Goal: Information Seeking & Learning: Learn about a topic

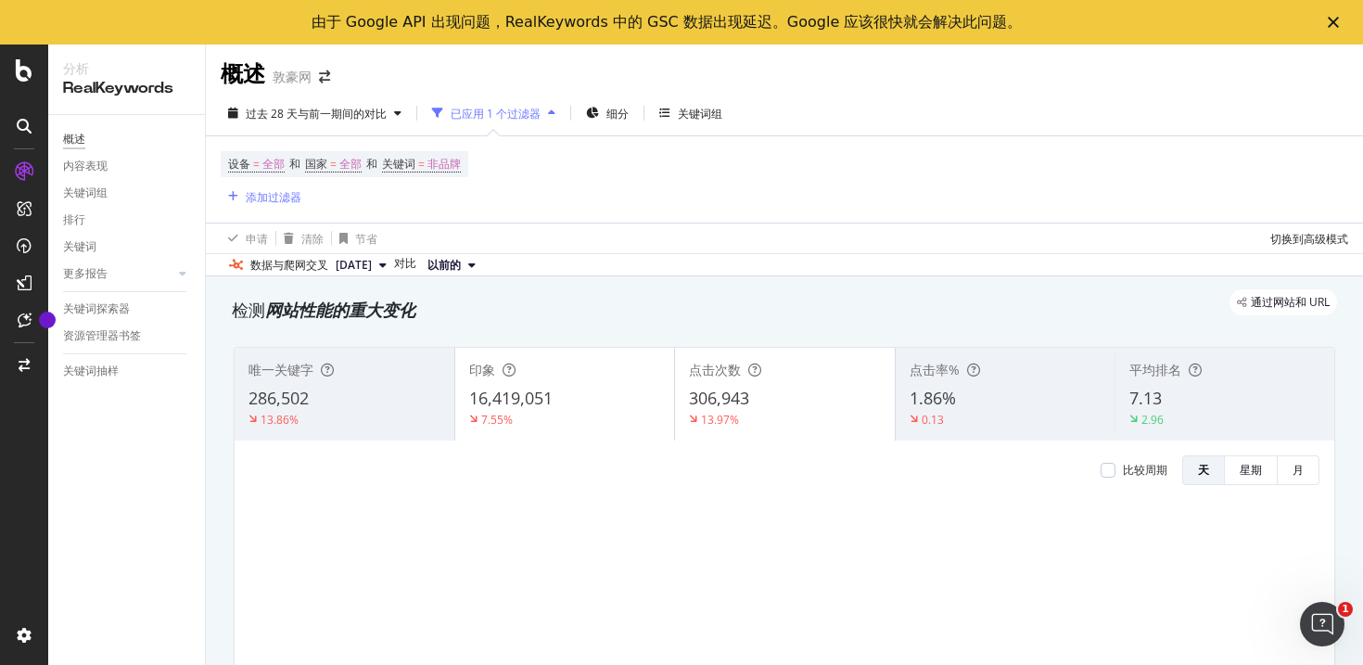
scroll to position [1693, 0]
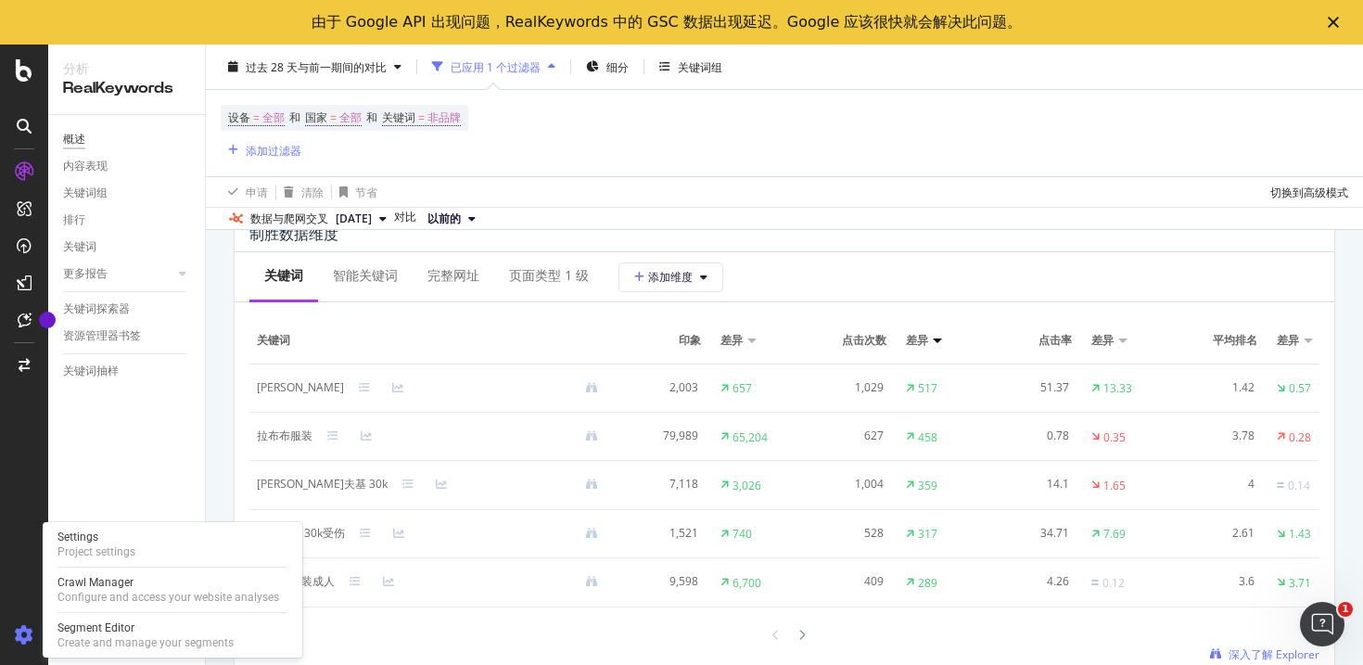
click at [22, 630] on icon at bounding box center [24, 635] width 19 height 19
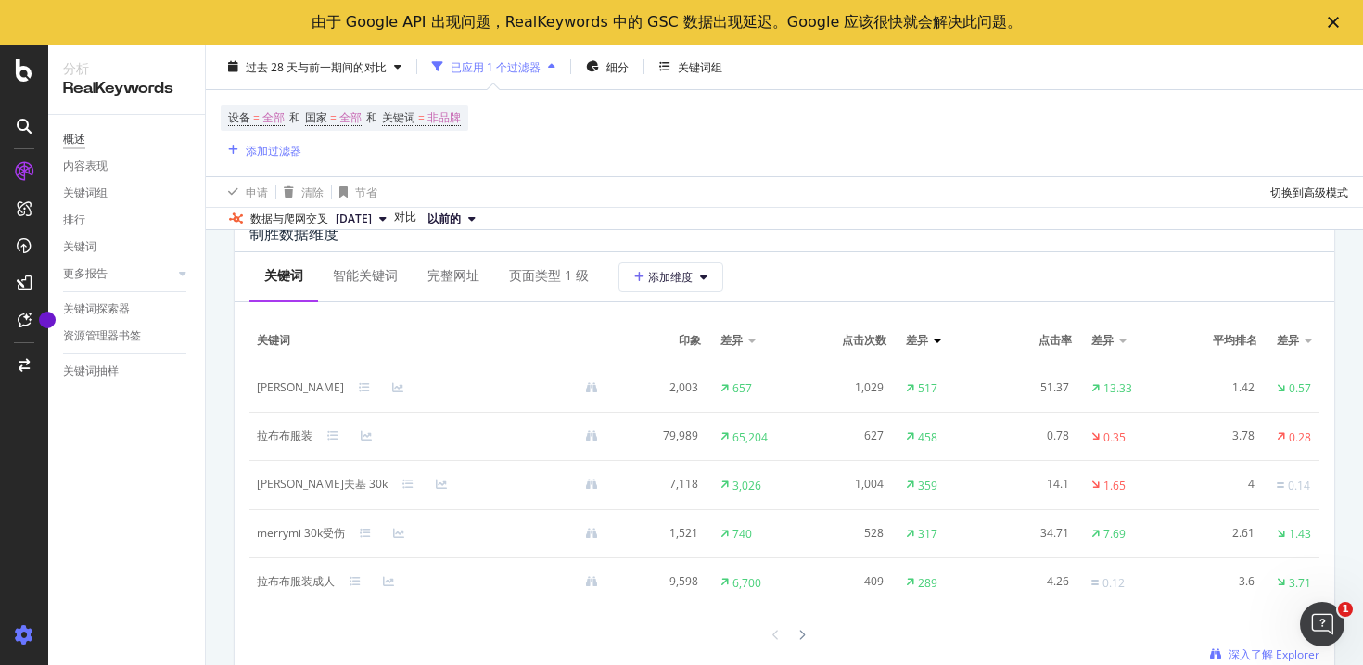
click at [22, 630] on icon at bounding box center [24, 635] width 19 height 19
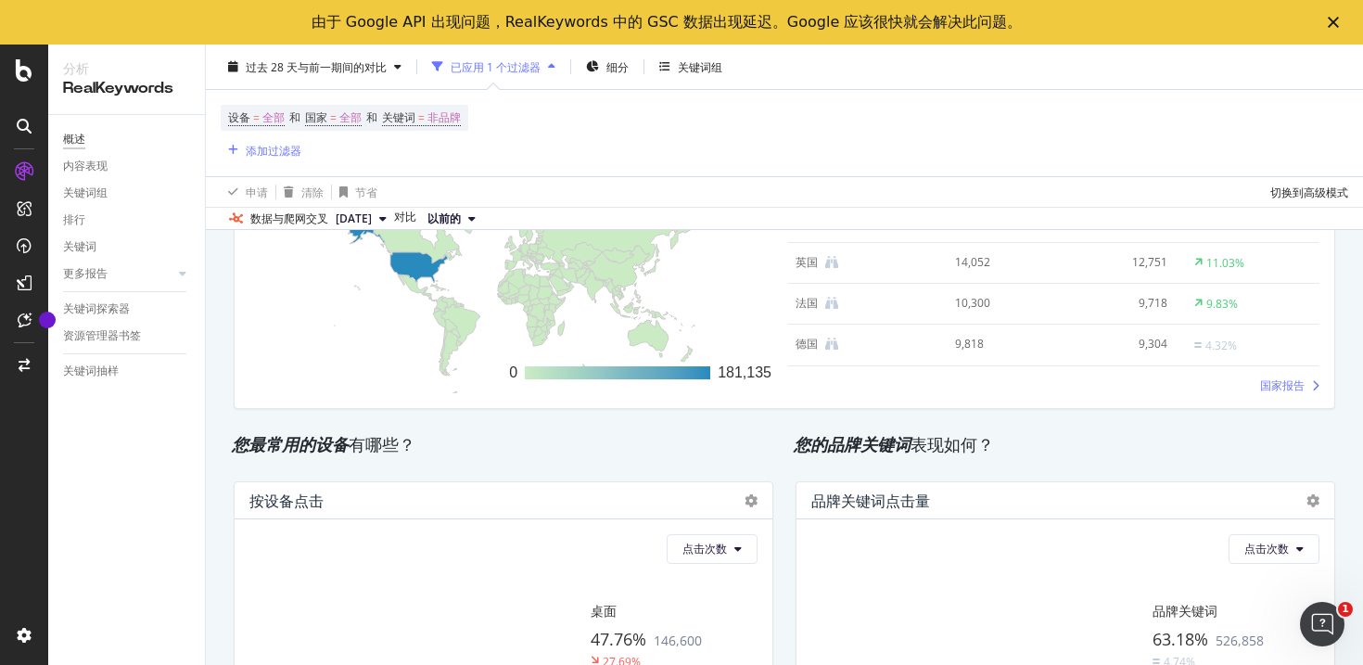
scroll to position [3109, 0]
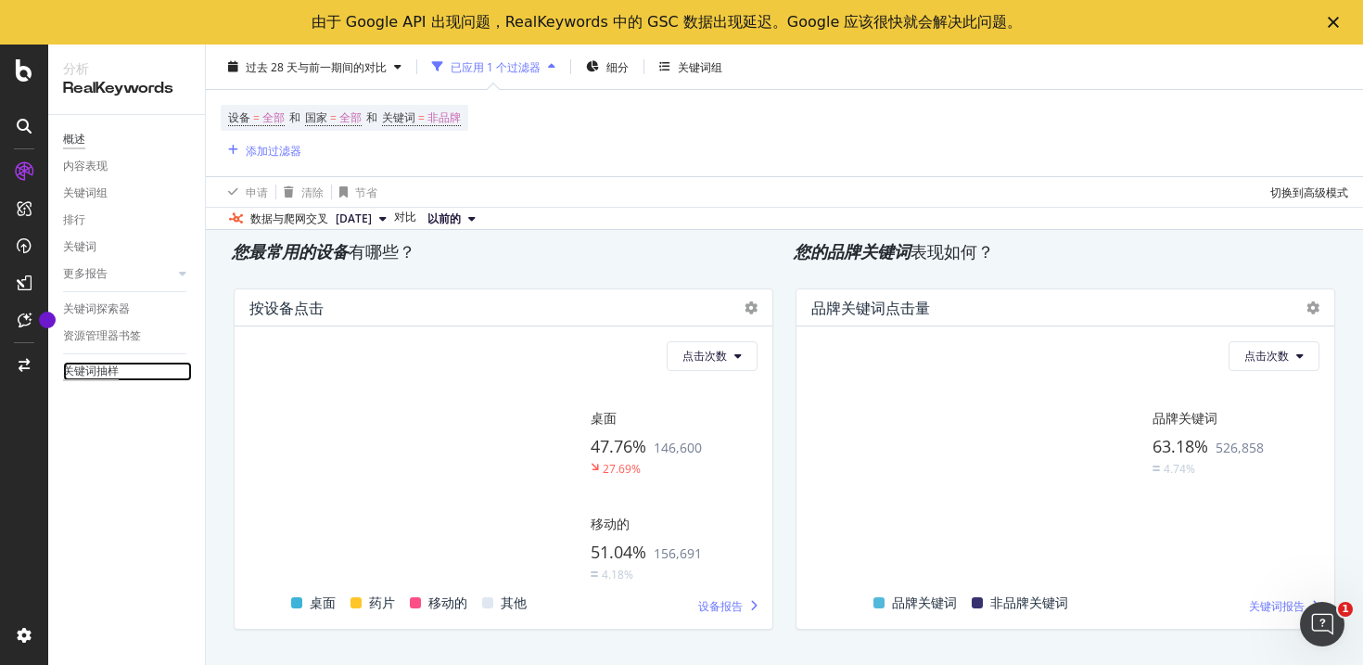
click at [81, 367] on font "关键词抽样" at bounding box center [91, 370] width 56 height 13
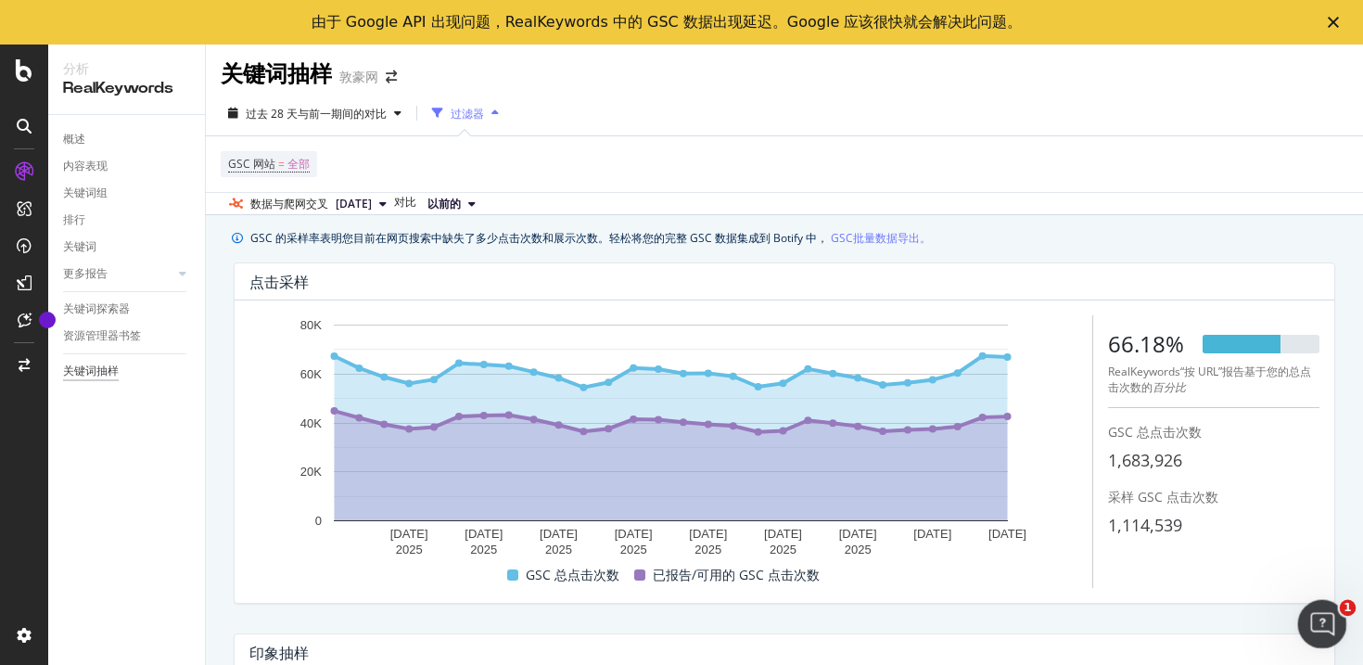
click at [1310, 617] on icon "打开 Intercom Messenger" at bounding box center [1319, 621] width 31 height 31
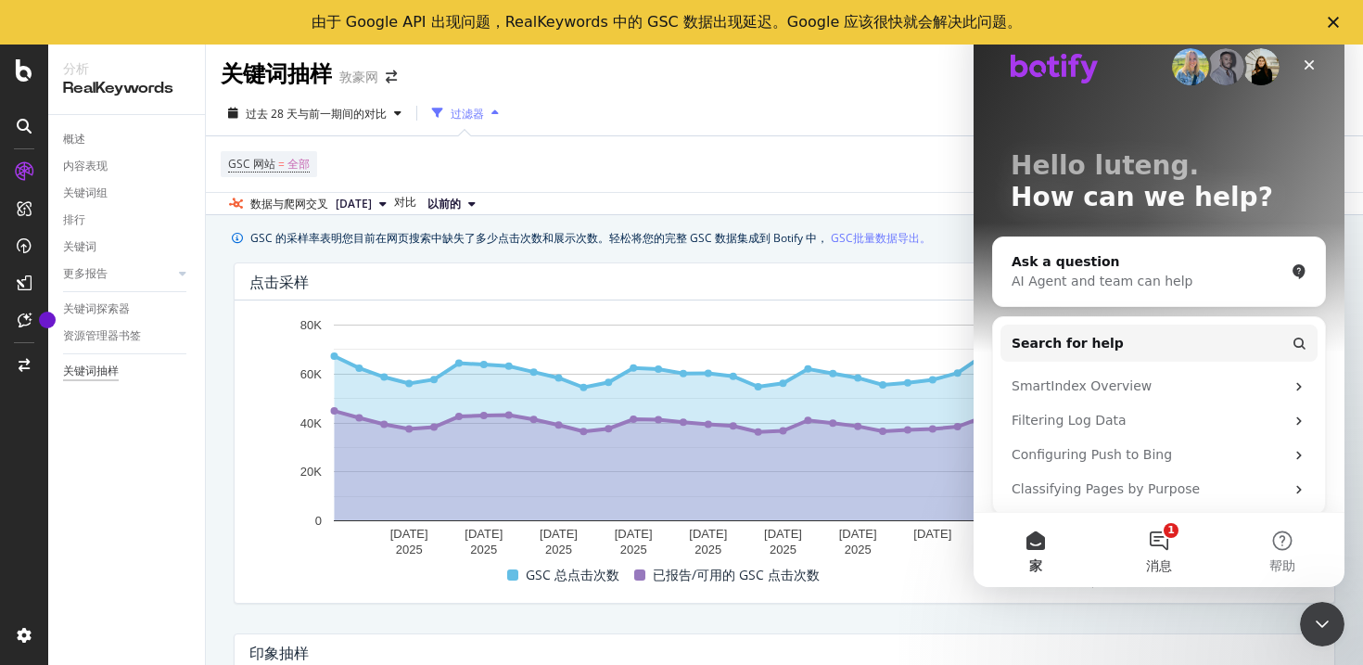
click at [1160, 546] on button "1 消息" at bounding box center [1158, 550] width 123 height 74
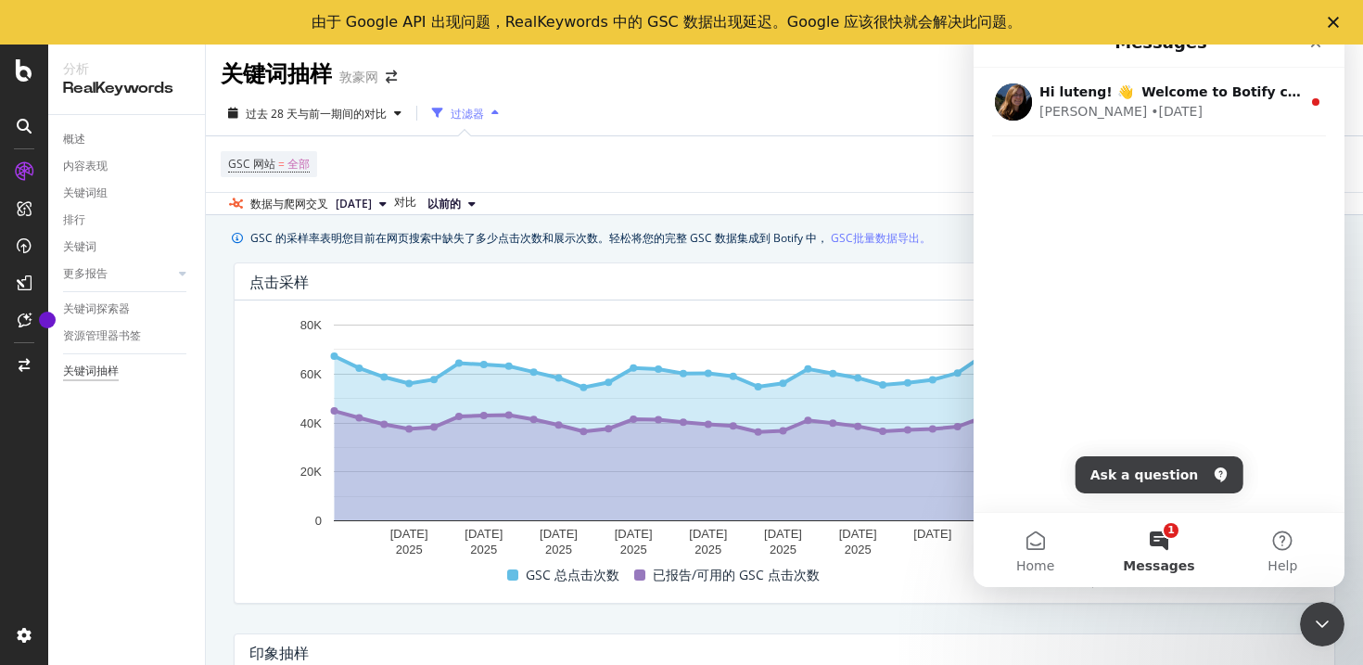
click at [833, 146] on div "GSC 网站 = 全部" at bounding box center [784, 164] width 1127 height 56
click at [840, 118] on div "过去 28 天 与 前一期间的对比 过滤器" at bounding box center [784, 116] width 1157 height 37
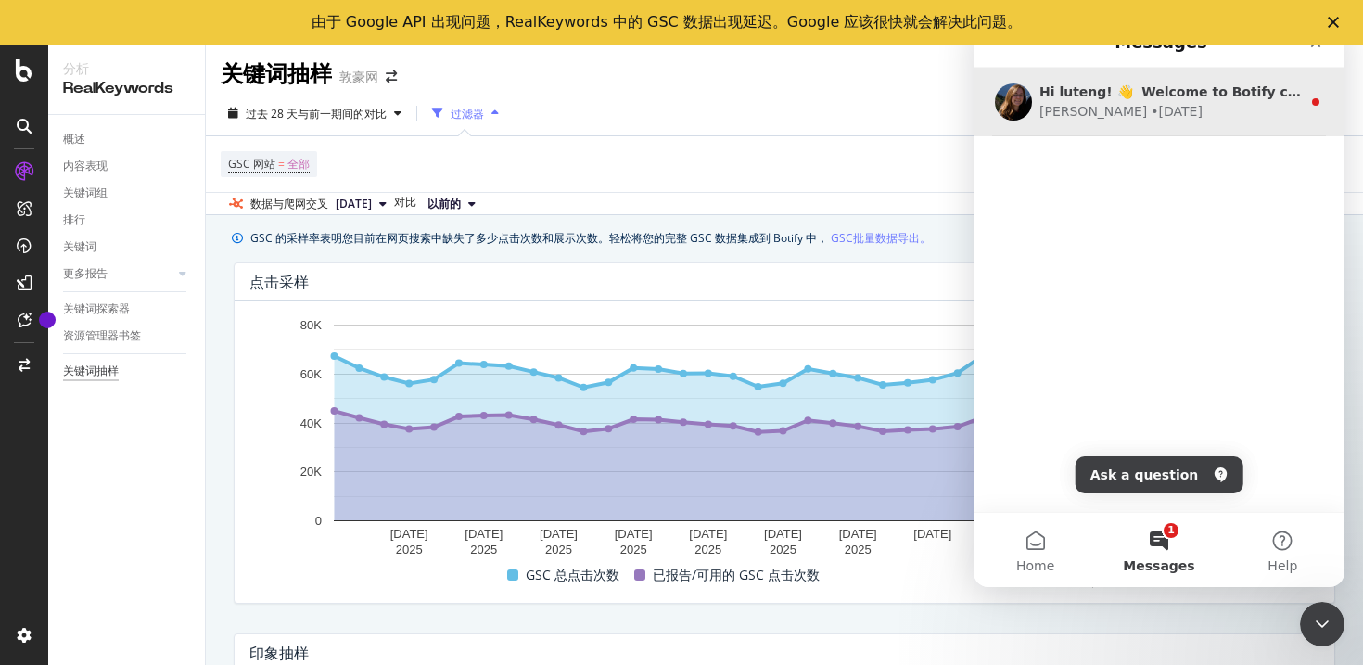
click at [1125, 124] on div "Hi luteng! 👋 Welcome to Botify chat support! Have a question? Reply to this mes…" at bounding box center [1158, 102] width 371 height 69
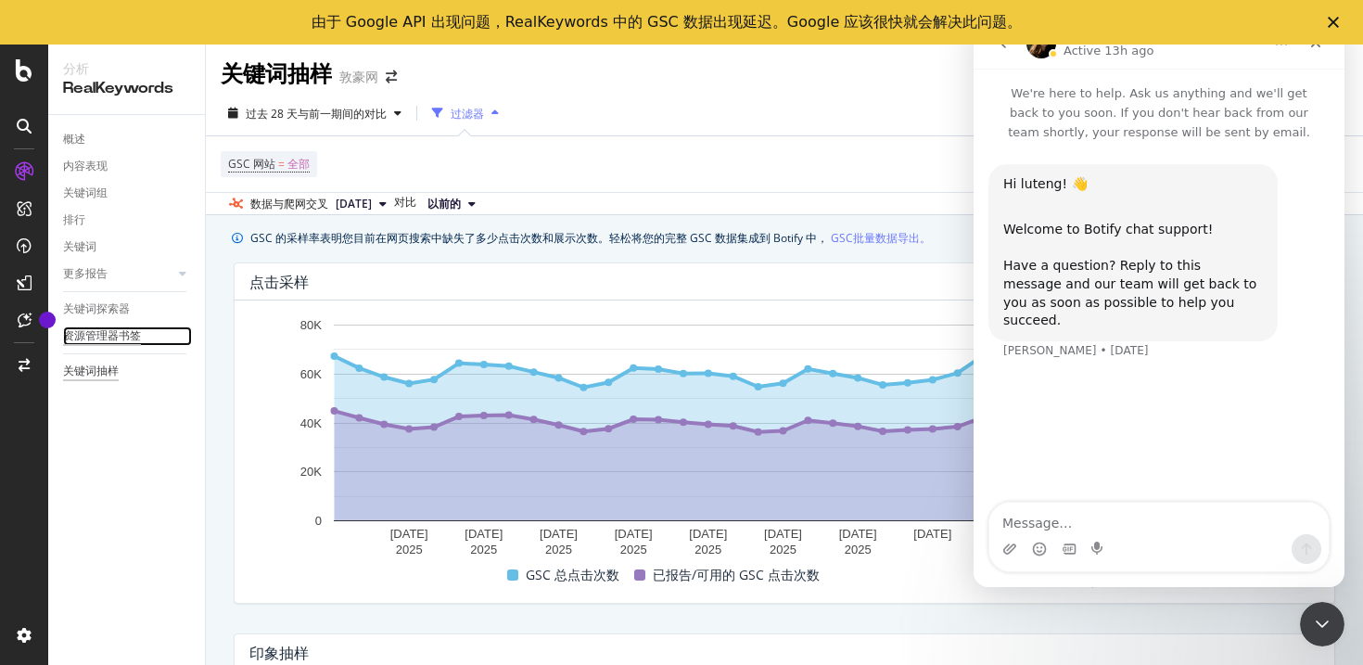
click at [112, 338] on font "资源管理器书签" at bounding box center [102, 335] width 78 height 13
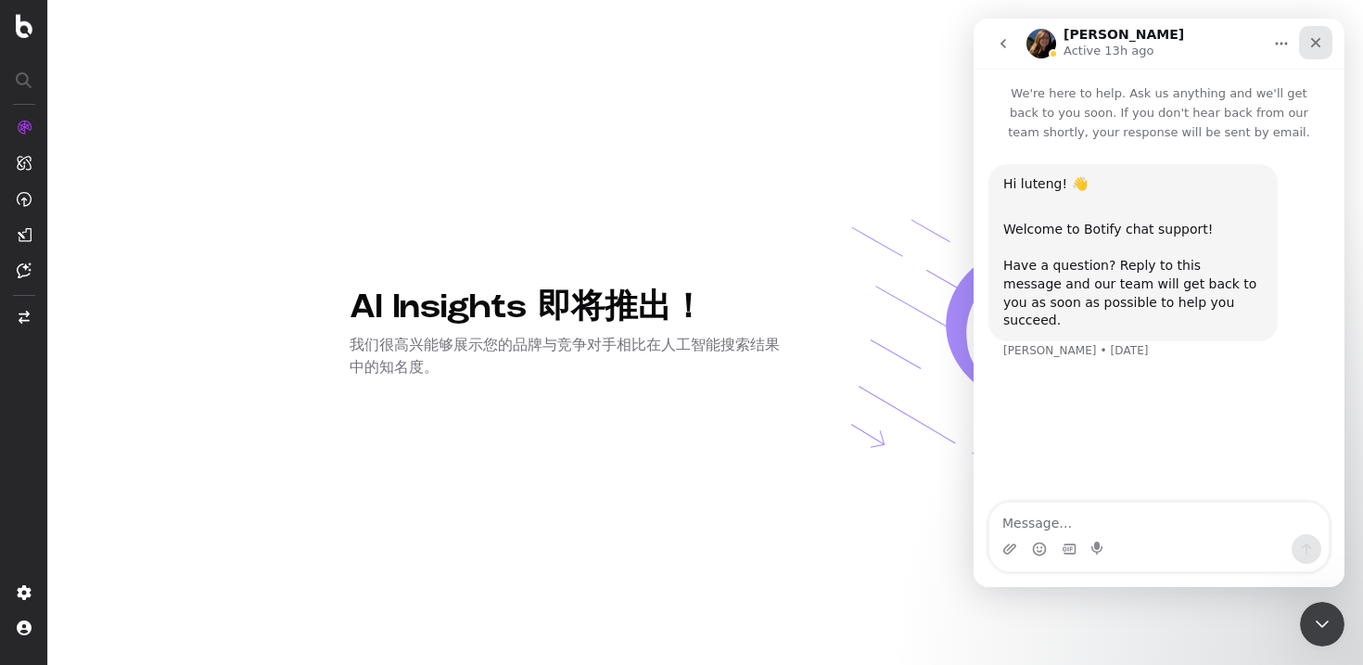
click at [1313, 34] on div "Close" at bounding box center [1315, 42] width 33 height 33
